Goal: Check status: Check status

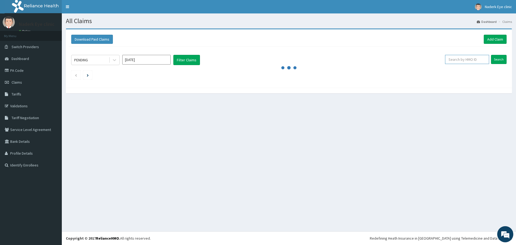
click at [469, 58] on input "text" at bounding box center [467, 59] width 44 height 9
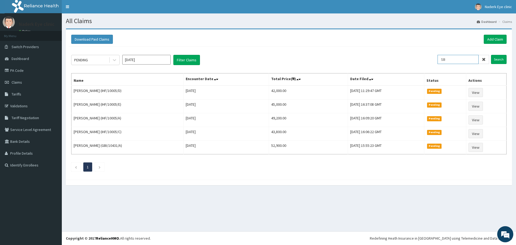
type input "S"
type input "NTL/10051/C"
click at [501, 60] on input "Search" at bounding box center [499, 59] width 16 height 9
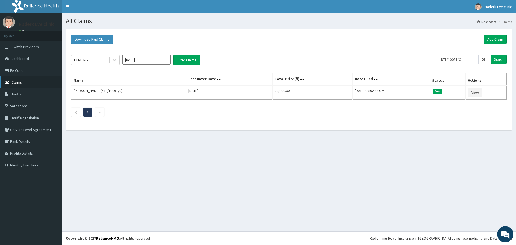
click at [23, 83] on link "Claims" at bounding box center [31, 82] width 62 height 12
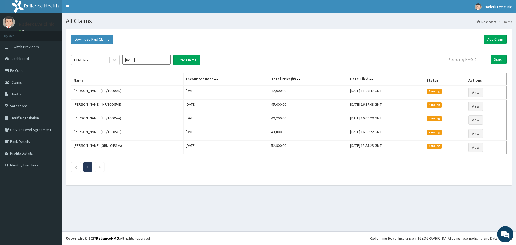
click at [467, 61] on input "text" at bounding box center [467, 59] width 44 height 9
click at [499, 56] on input "Search" at bounding box center [499, 59] width 16 height 9
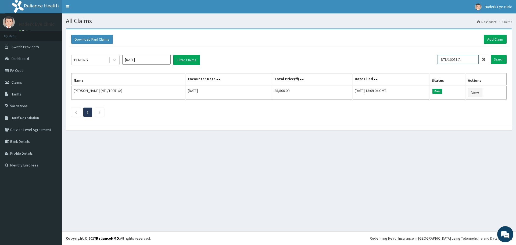
click at [467, 60] on input "NTL/10051/A" at bounding box center [457, 59] width 41 height 9
type input "NTL/10051/B"
click at [495, 59] on input "Search" at bounding box center [499, 59] width 16 height 9
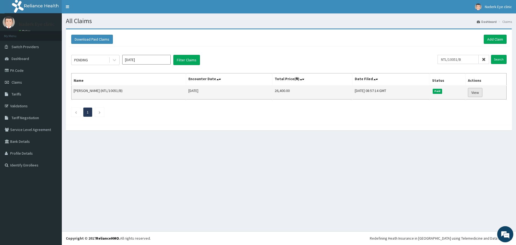
click at [477, 94] on link "View" at bounding box center [475, 92] width 15 height 9
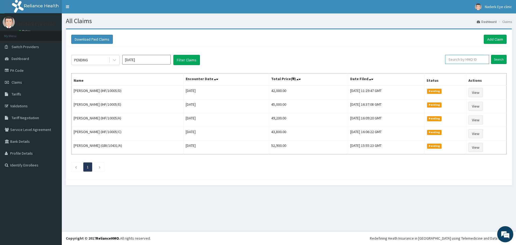
click at [478, 62] on input "text" at bounding box center [467, 59] width 44 height 9
click at [495, 62] on input "Search" at bounding box center [499, 59] width 16 height 9
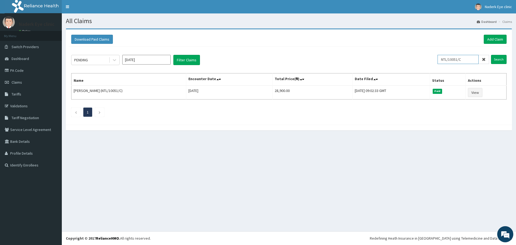
click at [465, 59] on input "NTL/10051/C" at bounding box center [457, 59] width 41 height 9
type input "N"
type input "SBL/10027/F"
click at [495, 62] on input "Search" at bounding box center [499, 59] width 16 height 9
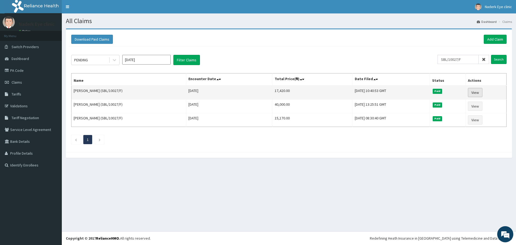
click at [478, 94] on link "View" at bounding box center [475, 92] width 15 height 9
